Goal: Transaction & Acquisition: Obtain resource

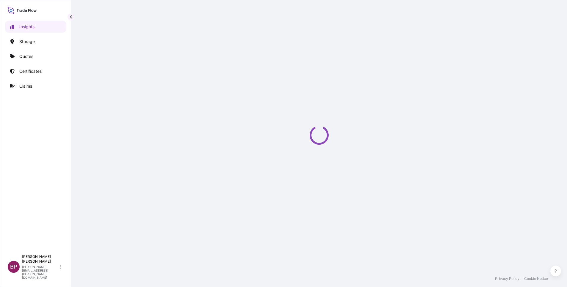
select select "2025"
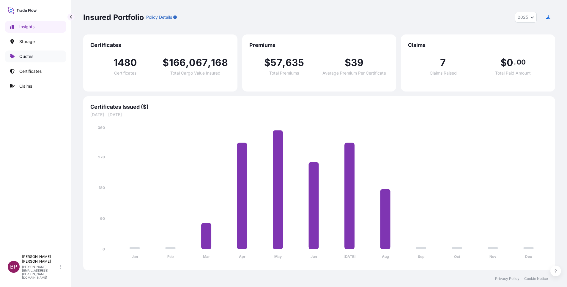
click at [31, 54] on p "Quotes" at bounding box center [26, 56] width 14 height 6
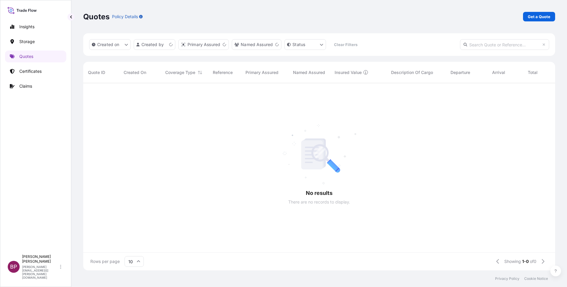
scroll to position [184, 465]
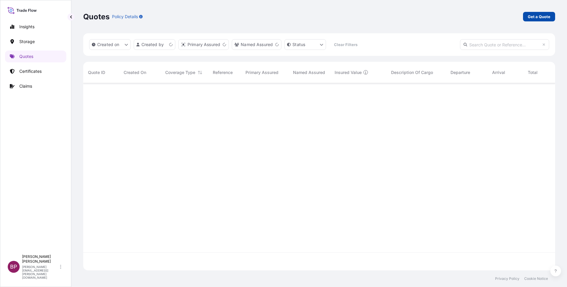
click at [542, 18] on p "Get a Quote" at bounding box center [539, 17] width 23 height 6
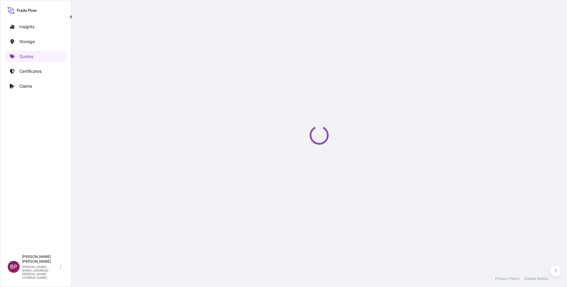
select select "Water"
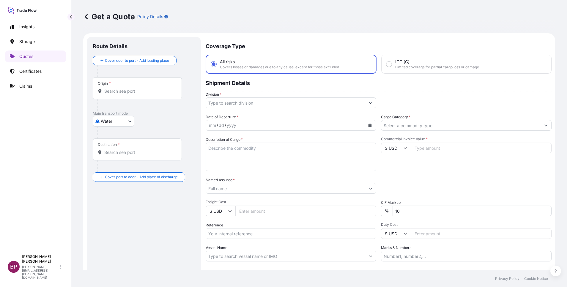
click at [452, 125] on input "Cargo Category *" at bounding box center [460, 125] width 159 height 11
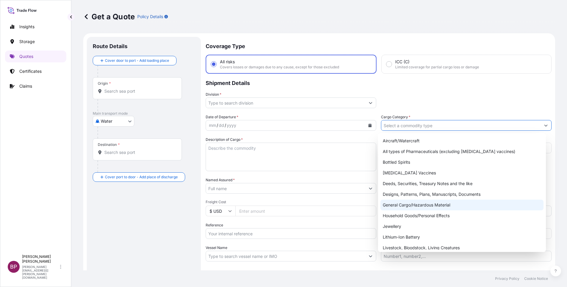
click at [422, 202] on div "General Cargo/Hazardous Material" at bounding box center [461, 205] width 163 height 11
type input "General Cargo/Hazardous Material"
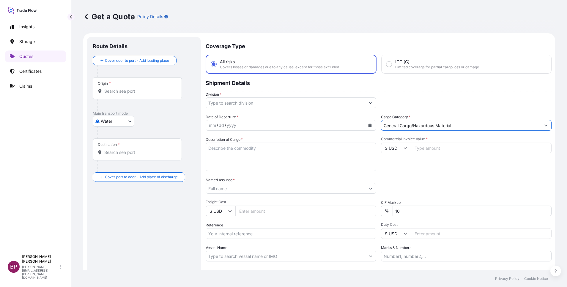
click at [340, 104] on input "Division *" at bounding box center [285, 102] width 159 height 11
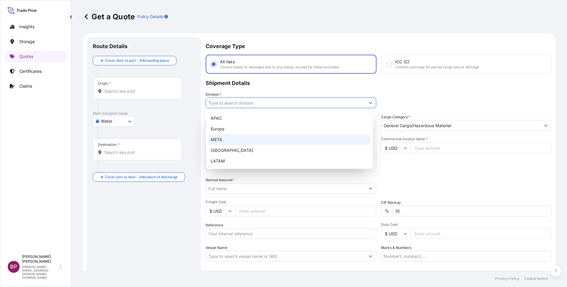
click at [247, 137] on div "META" at bounding box center [289, 139] width 162 height 11
type input "META"
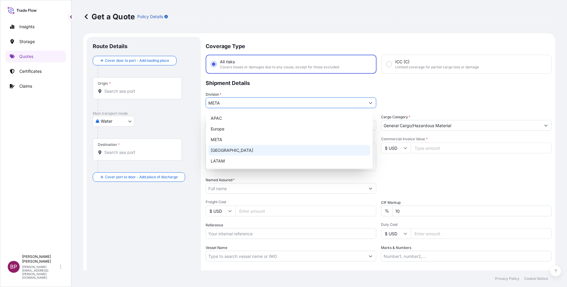
click at [404, 149] on input "$ USD" at bounding box center [396, 148] width 30 height 11
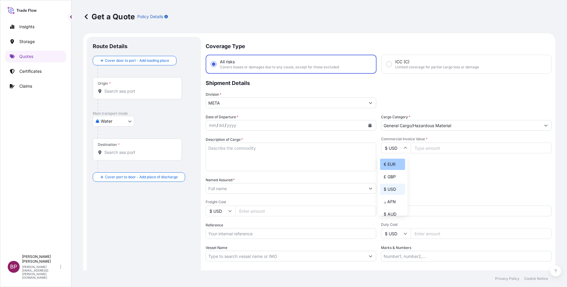
click at [393, 170] on div "€ EUR" at bounding box center [392, 164] width 25 height 11
type input "€ EUR"
click at [425, 152] on input "Commercial Invoice Value *" at bounding box center [481, 148] width 141 height 11
paste input "75712.13"
type input "75712.13"
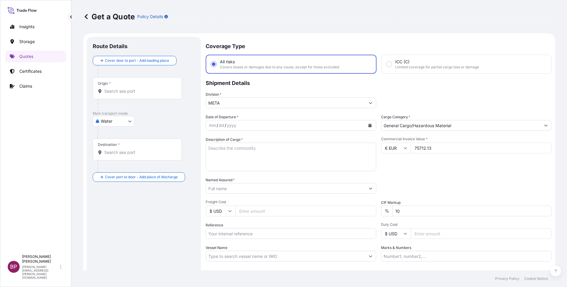
drag, startPoint x: 401, startPoint y: 212, endPoint x: 339, endPoint y: 204, distance: 63.0
click at [337, 204] on div "Date of Departure * mm / dd / yyyy Cargo Category * General Cargo/Hazardous Mat…" at bounding box center [379, 187] width 346 height 147
type input "0"
click at [408, 180] on div "Packing Category Type to search a container mode Please select a primary mode o…" at bounding box center [466, 185] width 171 height 17
click at [248, 162] on textarea "Description of Cargo *" at bounding box center [291, 157] width 171 height 29
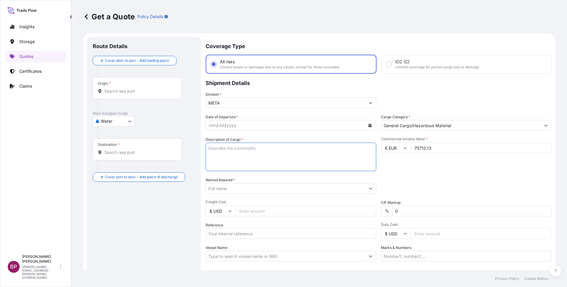
paste textarea "Combi saucer"
type textarea "Combi saucer"
click at [229, 230] on input "Reference" at bounding box center [291, 233] width 171 height 11
paste input "SSLS2889"
type input "SSLS2889"
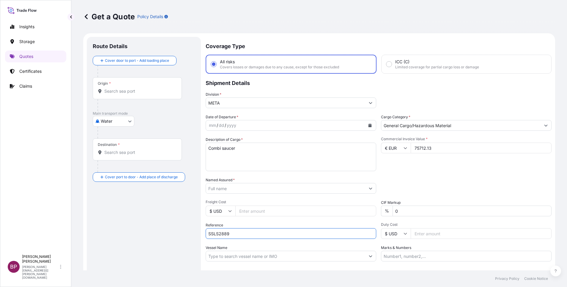
click at [251, 188] on input "Named Assured *" at bounding box center [285, 188] width 159 height 11
paste input "REEF HOSPITALITY SOLUTIONS AND TRADING COMPANY"
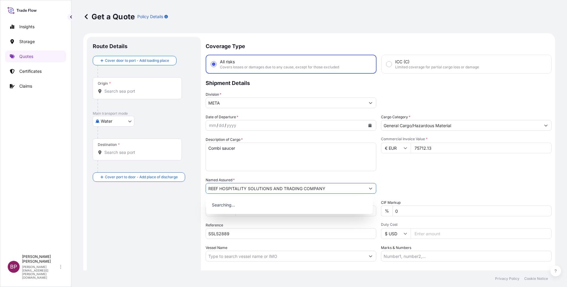
type input "REEF HOSPITALITY SOLUTIONS AND TRADING COMPANY"
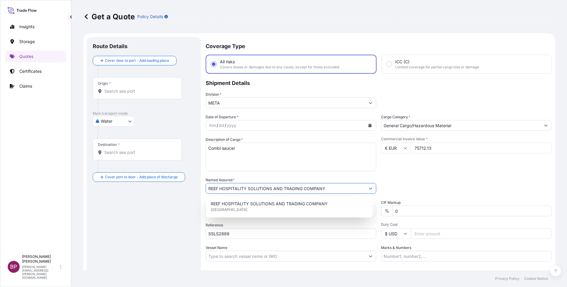
click at [368, 126] on icon "Calendar" at bounding box center [369, 126] width 3 height 4
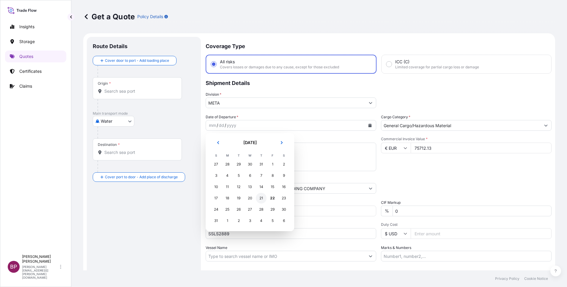
click at [261, 199] on div "21" at bounding box center [261, 198] width 11 height 11
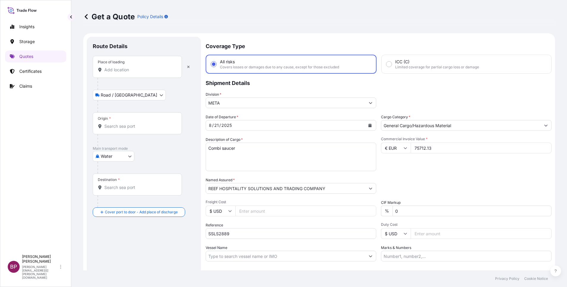
click at [132, 65] on div "Place of loading" at bounding box center [137, 67] width 89 height 22
click at [132, 67] on input "Place of loading" at bounding box center [139, 70] width 70 height 6
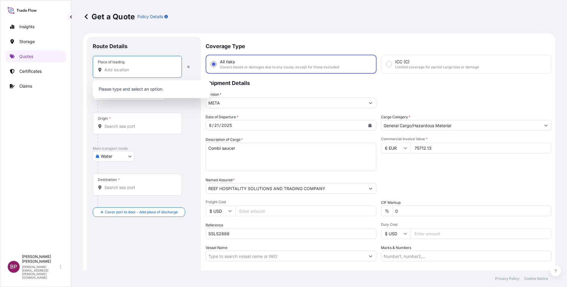
paste input "Germany"
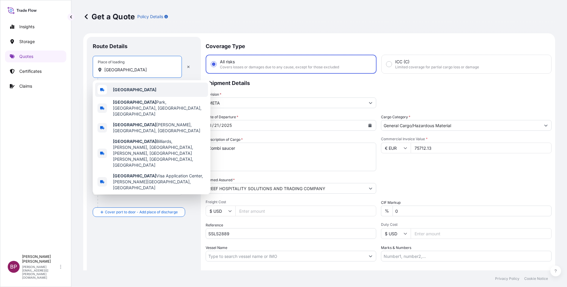
click at [130, 83] on div "Germany" at bounding box center [151, 90] width 113 height 14
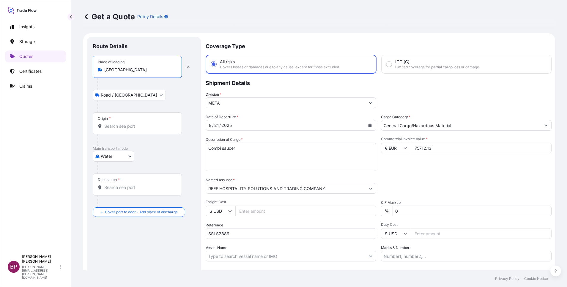
type input "Germany"
click at [135, 127] on div "Origin *" at bounding box center [137, 123] width 89 height 22
click at [135, 127] on input "Origin *" at bounding box center [139, 126] width 70 height 6
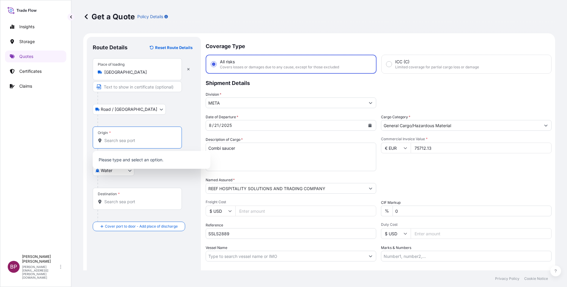
paste input "Germany"
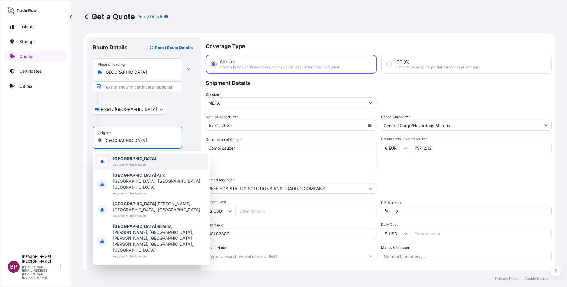
click at [150, 167] on div "Germany Any port in this location" at bounding box center [151, 161] width 113 height 17
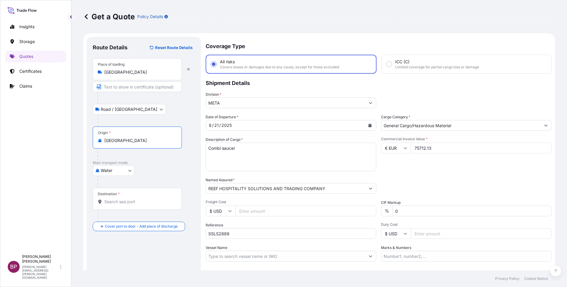
type input "Germany"
click at [135, 205] on div "Destination *" at bounding box center [137, 199] width 89 height 22
click at [135, 205] on input "Destination *" at bounding box center [139, 202] width 70 height 6
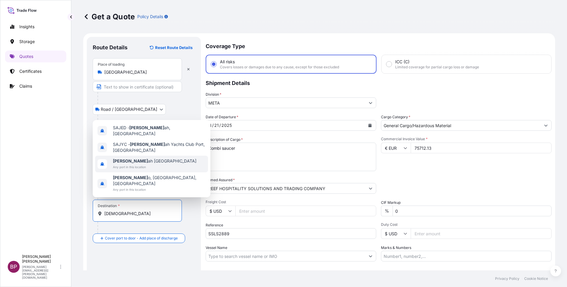
click at [146, 170] on span "Any port in this location" at bounding box center [154, 167] width 83 height 6
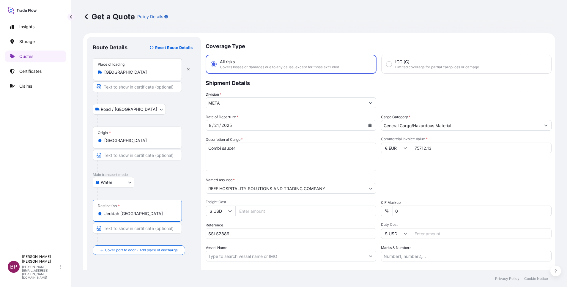
type input "Jeddah Saudi Arabia"
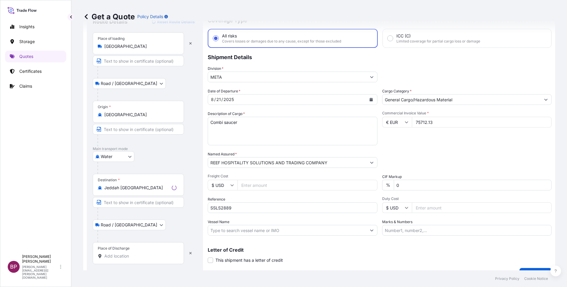
scroll to position [39, 0]
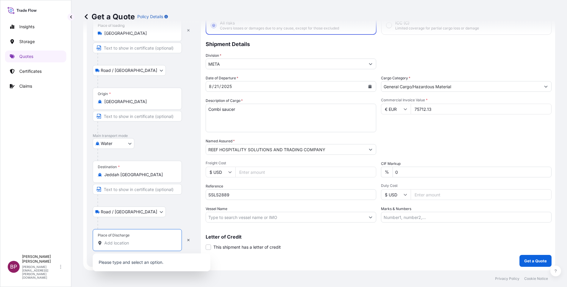
click at [145, 243] on input "Place of Discharge" at bounding box center [139, 243] width 70 height 6
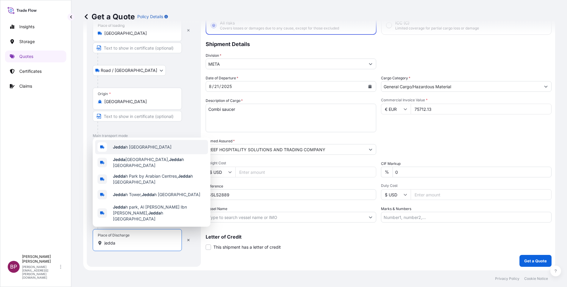
click at [159, 153] on div "Jedda h Saudi Arabia" at bounding box center [151, 147] width 113 height 14
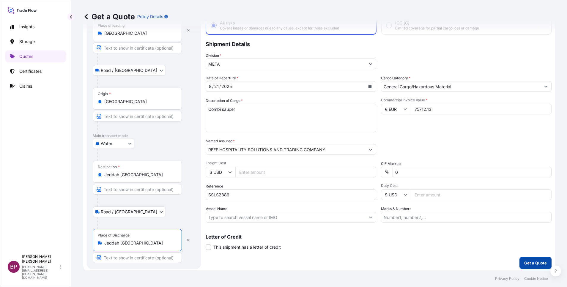
type input "Jeddah Saudi Arabia"
click at [535, 266] on button "Get a Quote" at bounding box center [535, 263] width 32 height 12
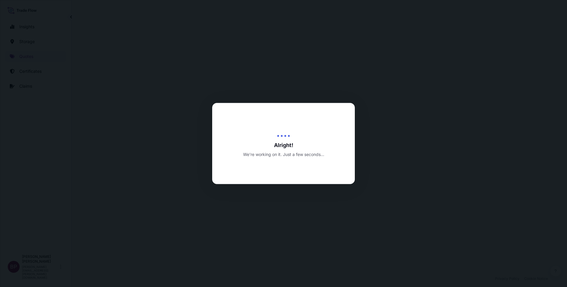
select select "Road / Inland"
select select "Water"
select select "Road / Inland"
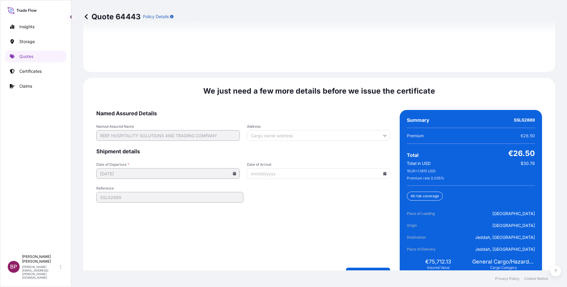
scroll to position [912, 0]
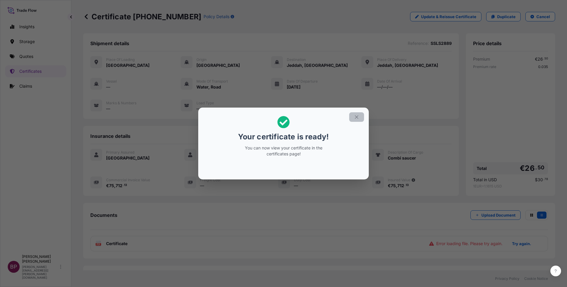
click at [357, 116] on icon "button" at bounding box center [356, 116] width 5 height 5
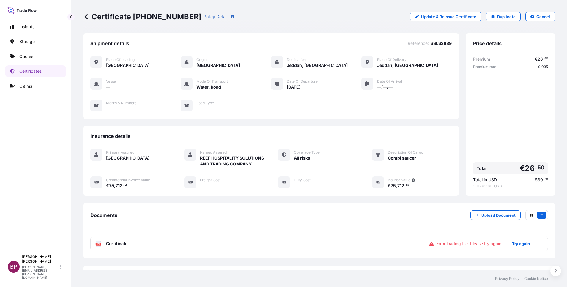
click at [119, 247] on span "Certificate" at bounding box center [116, 244] width 21 height 6
click at [519, 247] on p "Try again." at bounding box center [521, 244] width 19 height 6
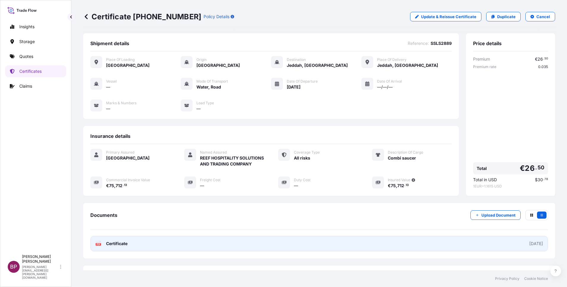
click at [119, 247] on span "Certificate" at bounding box center [116, 244] width 21 height 6
